Goal: Find contact information: Find contact information

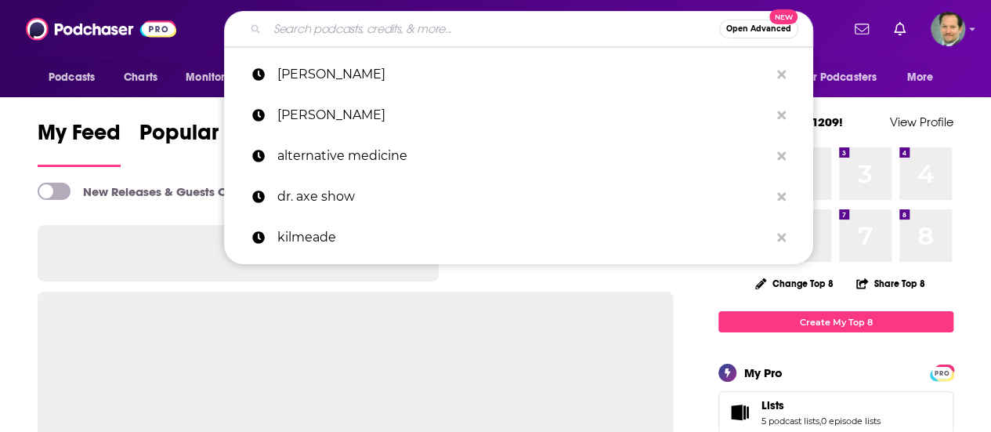
click at [406, 31] on input "Search podcasts, credits, & more..." at bounding box center [493, 28] width 452 height 25
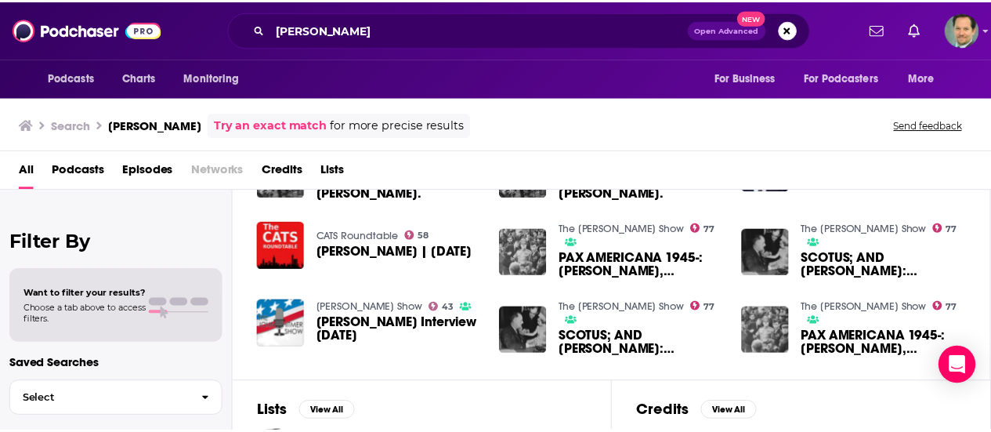
scroll to position [235, 0]
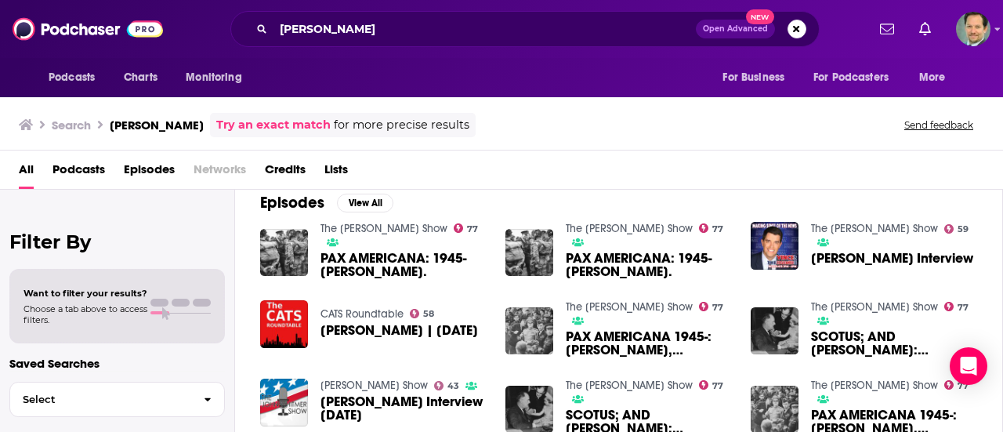
click at [69, 157] on span "Podcasts" at bounding box center [78, 173] width 52 height 32
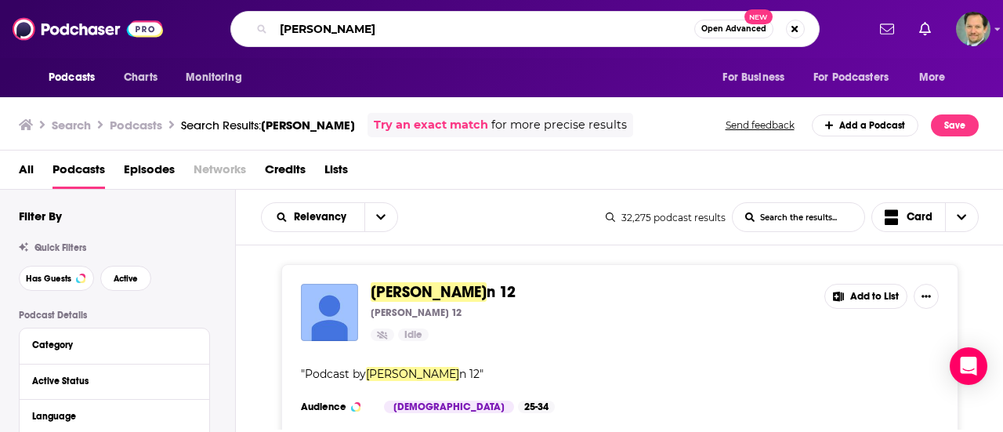
drag, startPoint x: 337, startPoint y: 26, endPoint x: 255, endPoint y: 28, distance: 81.5
click at [255, 28] on div "[PERSON_NAME] Open Advanced New" at bounding box center [524, 29] width 589 height 36
type input "[PERSON_NAME]"
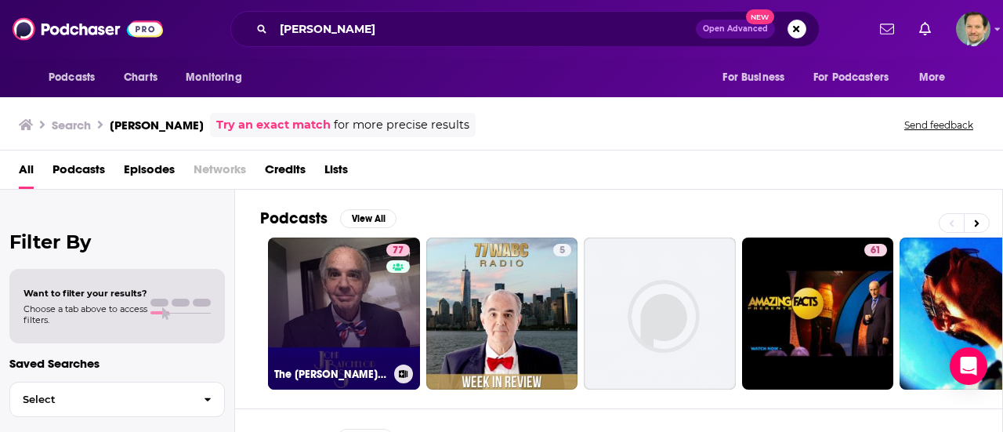
click at [329, 353] on link "77 The [PERSON_NAME] Show" at bounding box center [344, 313] width 152 height 152
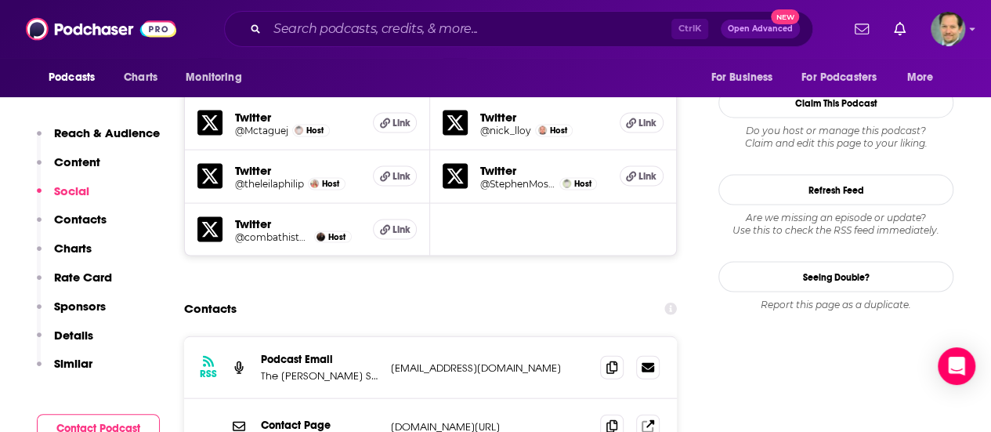
scroll to position [1645, 0]
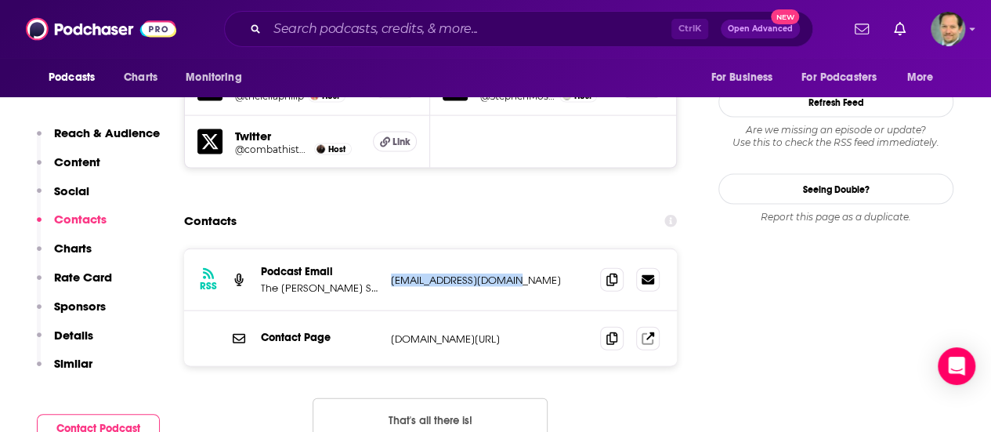
drag, startPoint x: 523, startPoint y: 248, endPoint x: 374, endPoint y: 250, distance: 148.9
click at [0, 0] on div "Podcast Email The [PERSON_NAME] Show [EMAIL_ADDRESS][DOMAIN_NAME] [EMAIL_ADDRES…" at bounding box center [0, 0] width 0 height 0
copy div "w [EMAIL_ADDRESS][DOMAIN_NAME]"
click at [355, 206] on div "Contacts" at bounding box center [430, 221] width 493 height 30
click at [556, 332] on p "[DOMAIN_NAME][URL]" at bounding box center [489, 338] width 197 height 13
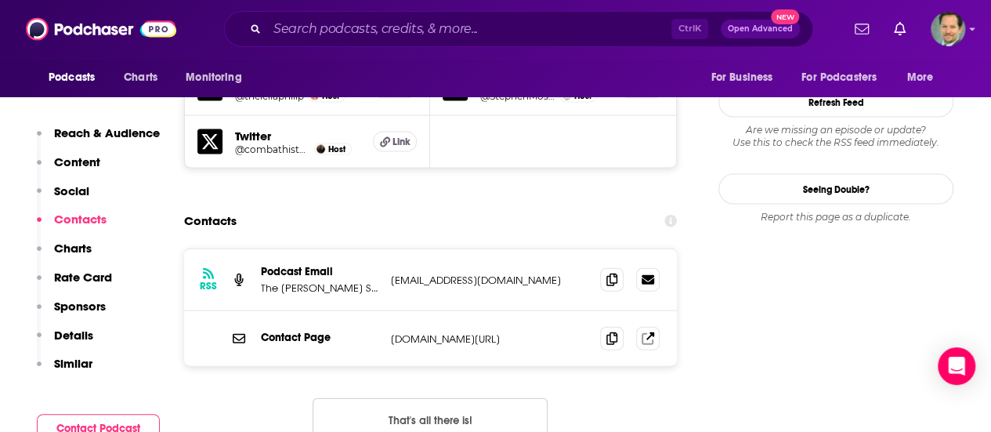
click at [556, 332] on p "[DOMAIN_NAME][URL]" at bounding box center [489, 338] width 197 height 13
click at [403, 332] on p "[DOMAIN_NAME][URL]" at bounding box center [489, 338] width 197 height 13
click at [263, 331] on p "Contact Page" at bounding box center [320, 337] width 118 height 13
click at [647, 331] on icon at bounding box center [648, 337] width 13 height 13
